Goal: Check status: Check status

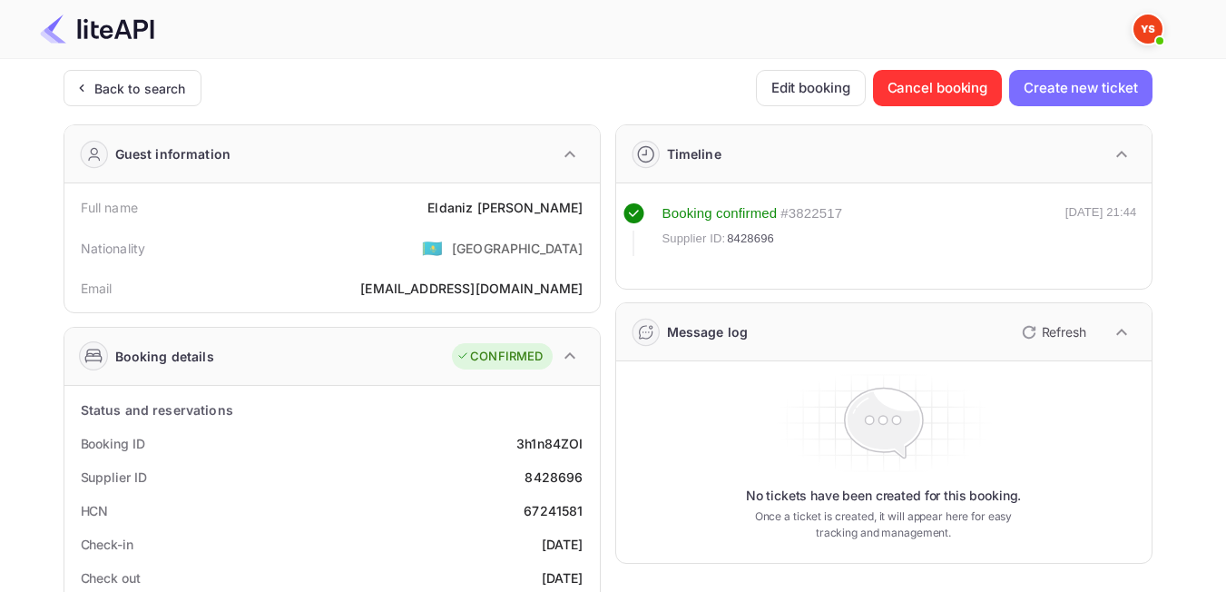
click at [113, 98] on div "Back to search" at bounding box center [133, 88] width 138 height 36
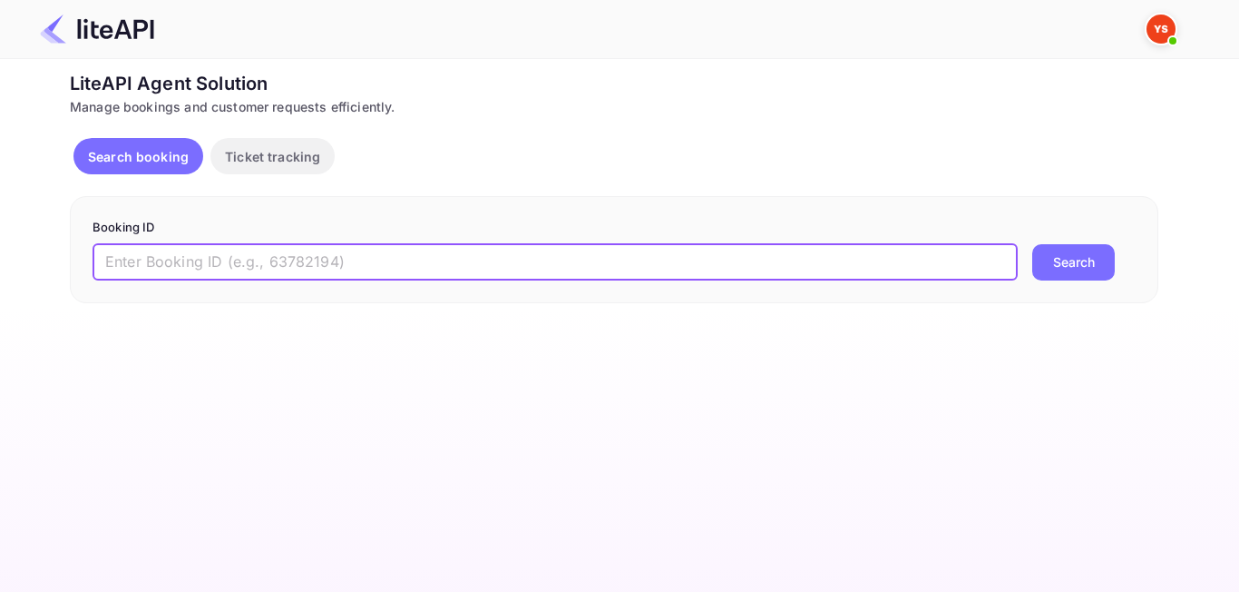
paste input "7751434"
type input "7751434"
click at [1081, 279] on button "Search" at bounding box center [1073, 262] width 83 height 36
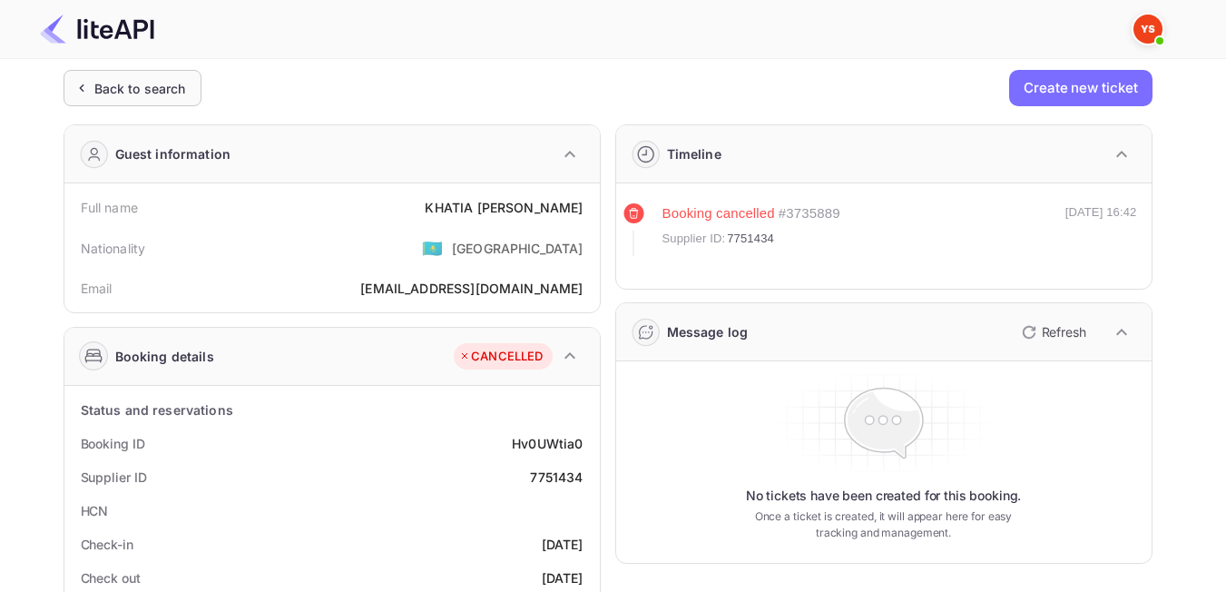
click at [171, 88] on div "Back to search" at bounding box center [140, 88] width 92 height 19
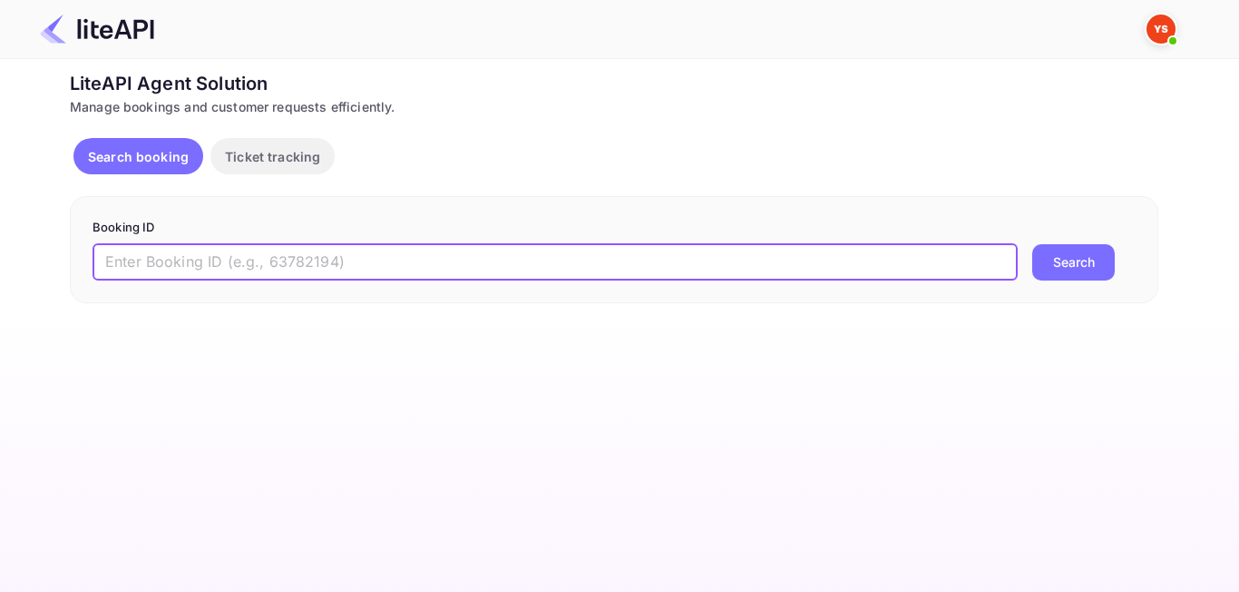
paste input "8534749"
type input "8534749"
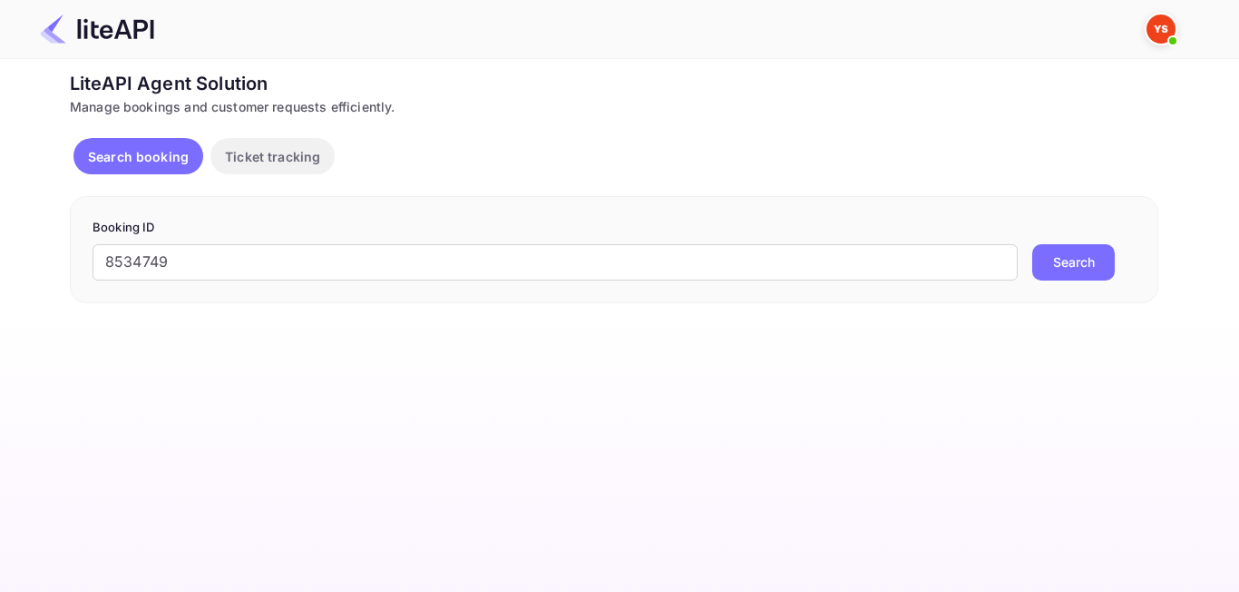
click at [1081, 261] on button "Search" at bounding box center [1073, 262] width 83 height 36
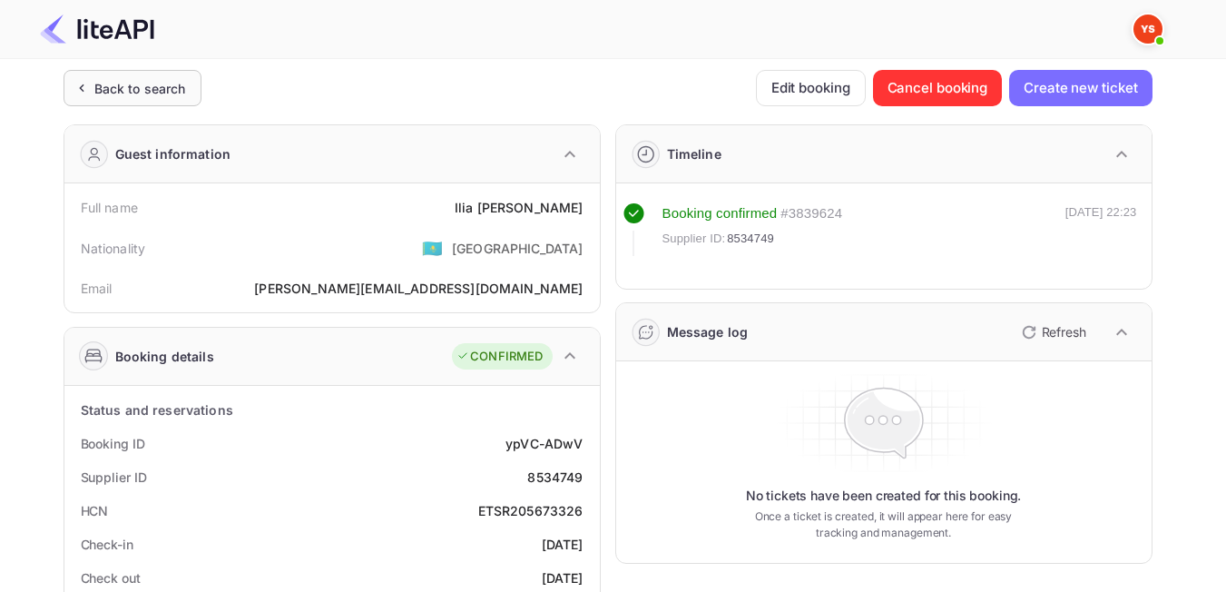
click at [132, 83] on div "Back to search" at bounding box center [140, 88] width 92 height 19
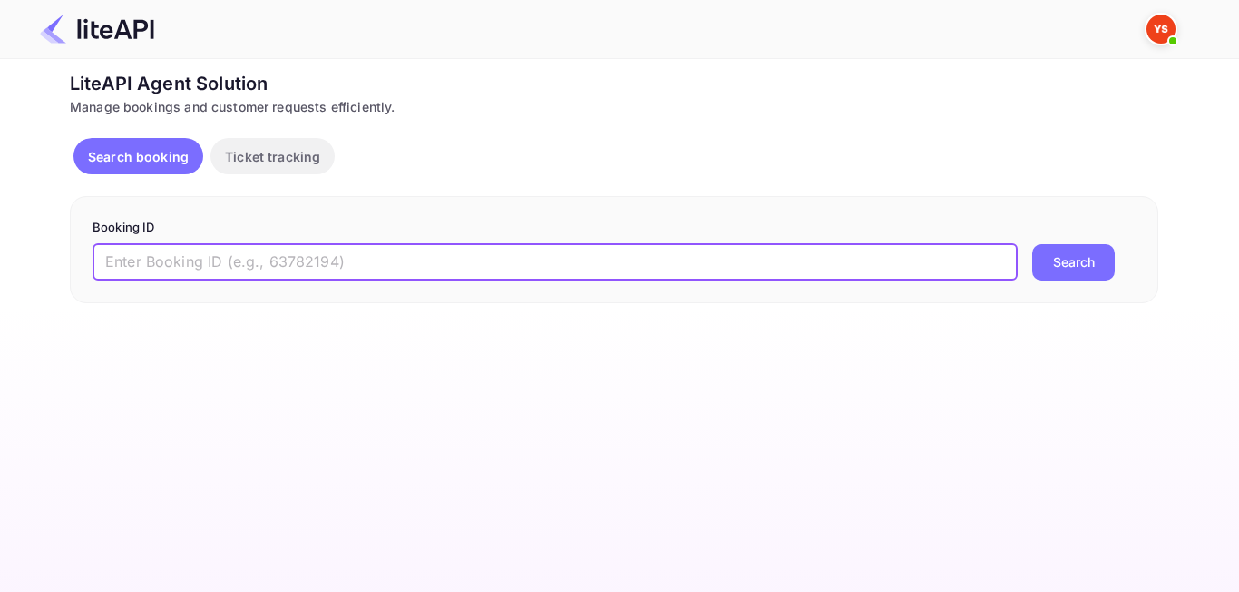
paste input "8165027"
type input "8165027"
click at [1071, 279] on button "Search" at bounding box center [1073, 262] width 83 height 36
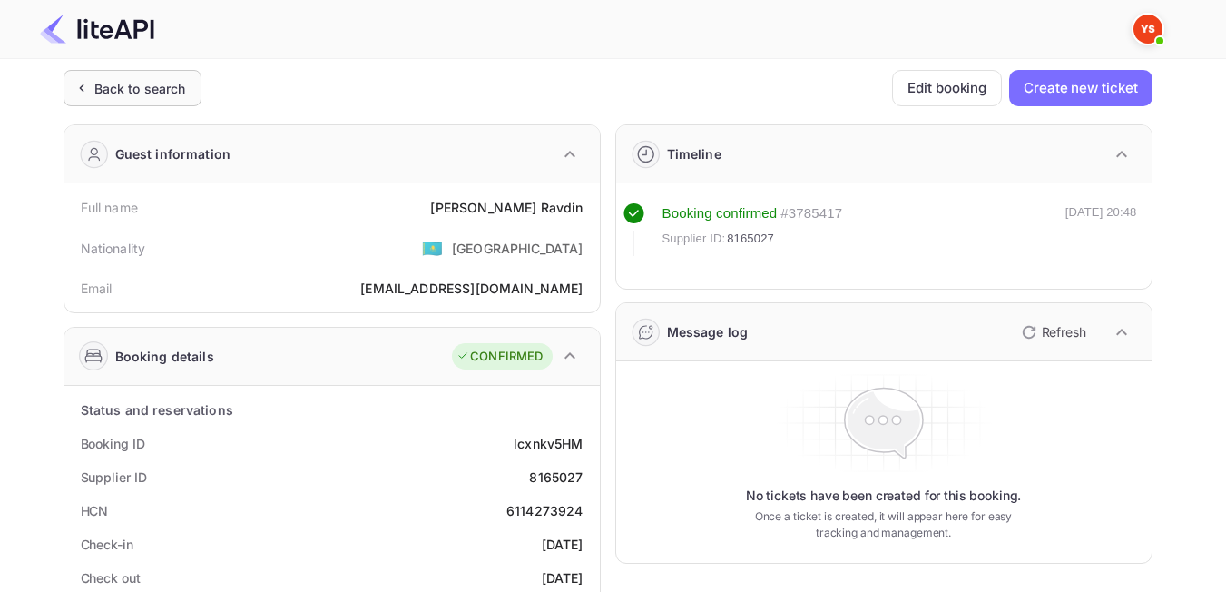
click at [139, 83] on div "Back to search" at bounding box center [140, 88] width 92 height 19
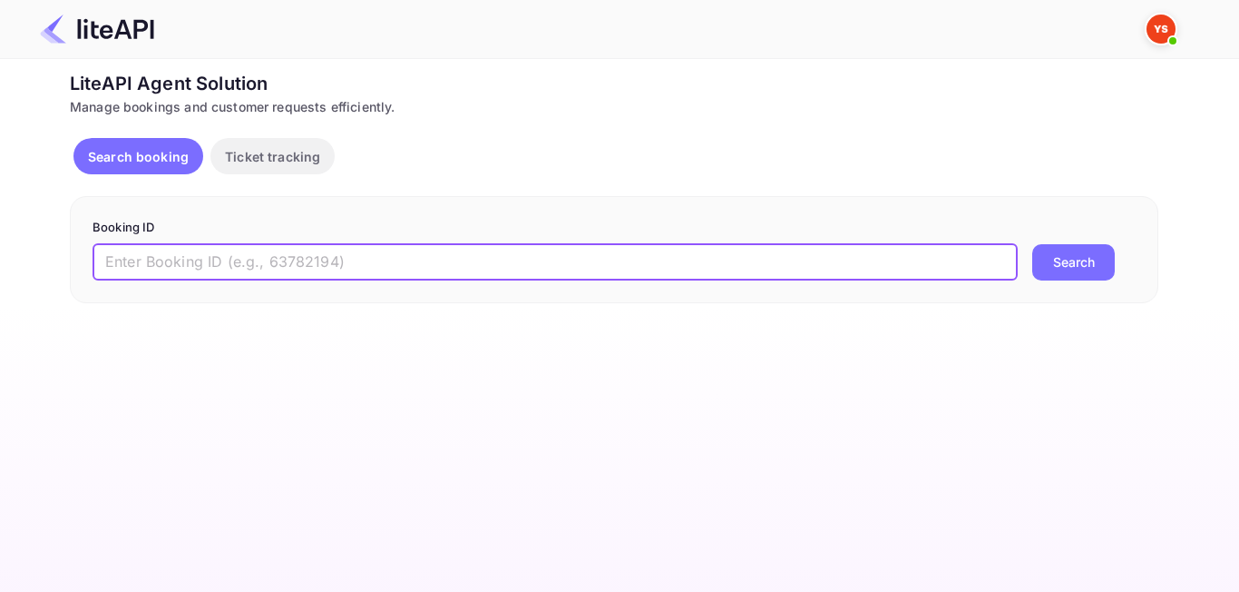
paste input "8897034"
type input "8897034"
click at [1098, 270] on button "Search" at bounding box center [1073, 262] width 83 height 36
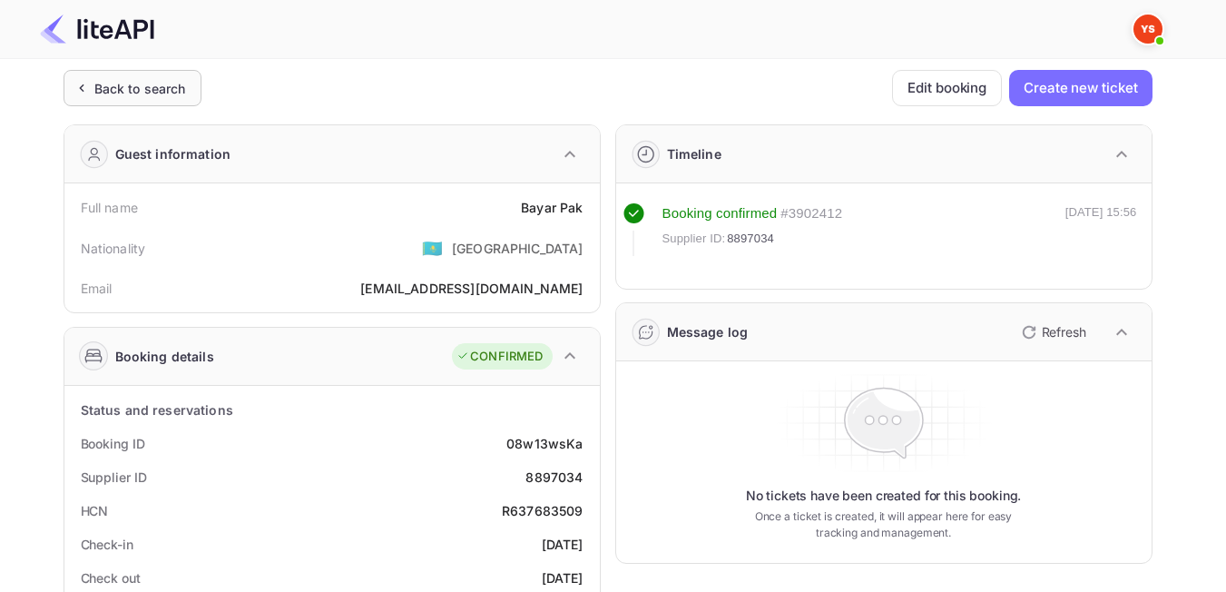
click at [142, 100] on div "Back to search" at bounding box center [133, 88] width 138 height 36
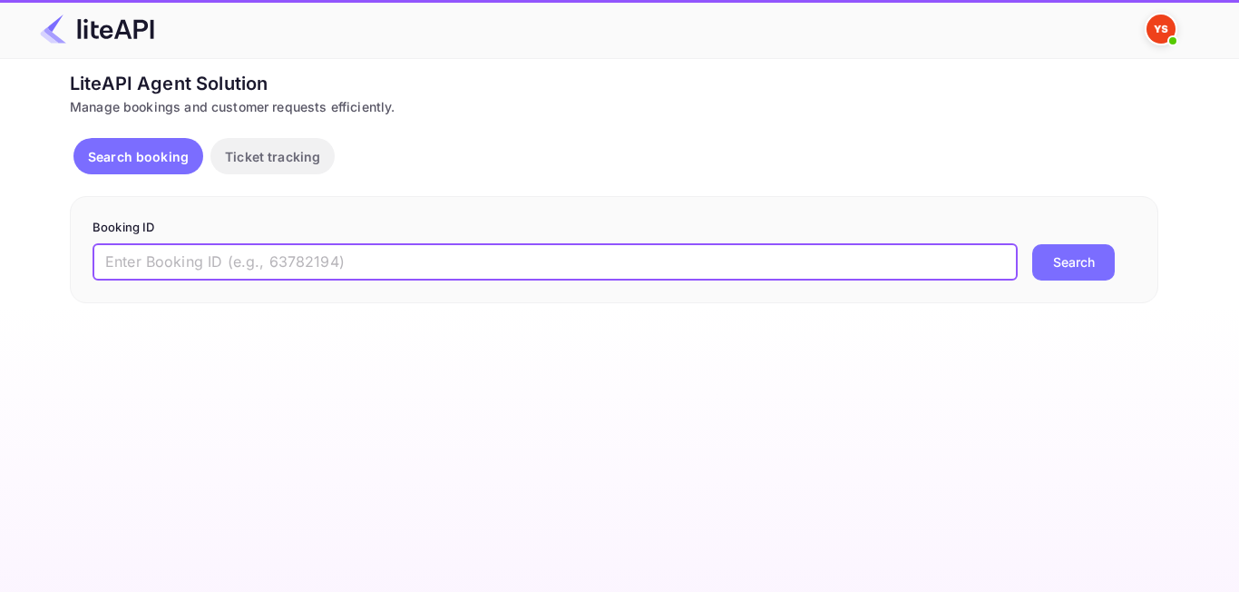
paste input "8903723"
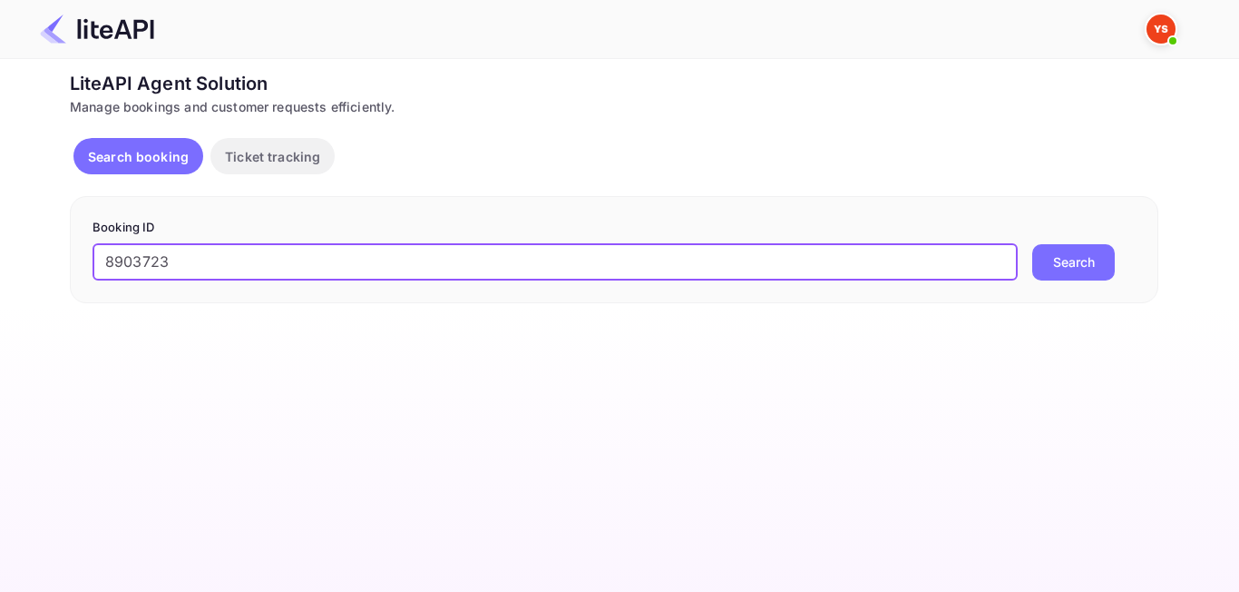
type input "8903723"
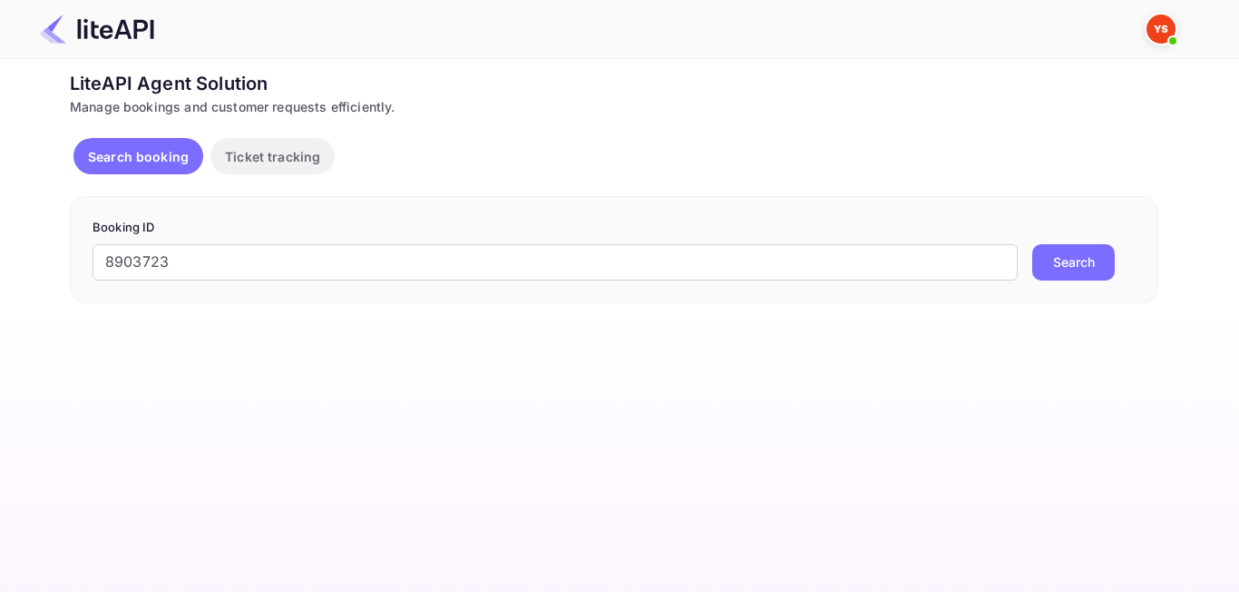
click at [1114, 244] on div "Search" at bounding box center [1073, 262] width 83 height 36
click at [1074, 271] on button "Search" at bounding box center [1073, 262] width 83 height 36
